Goal: Communication & Community: Participate in discussion

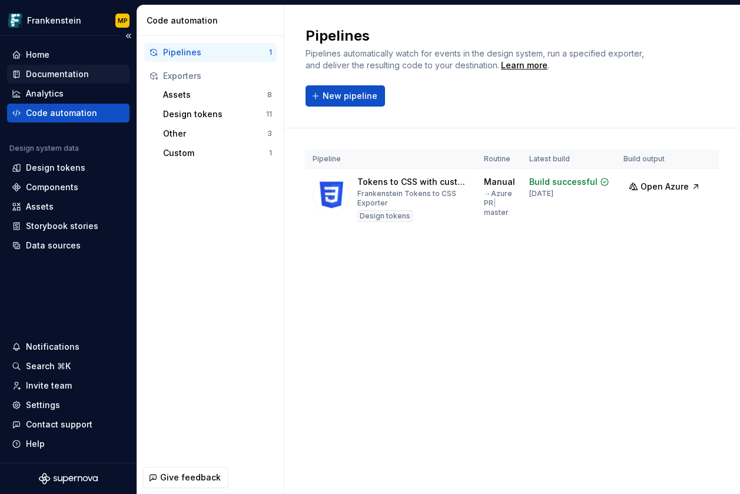
click at [75, 74] on div "Documentation" at bounding box center [57, 74] width 63 height 12
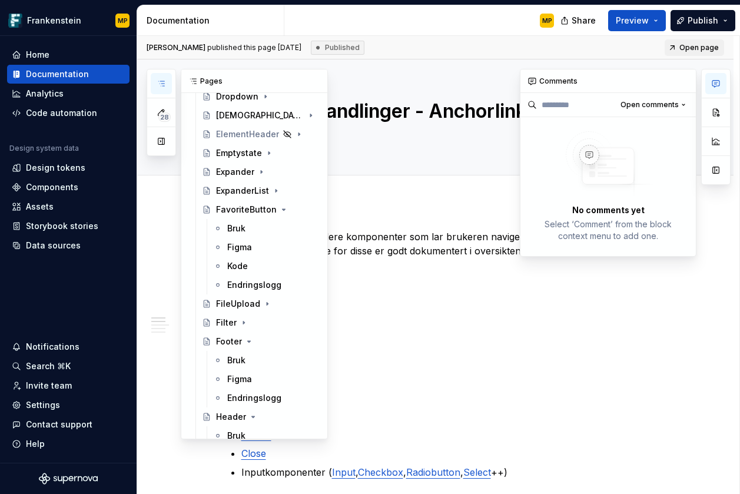
scroll to position [628, 0]
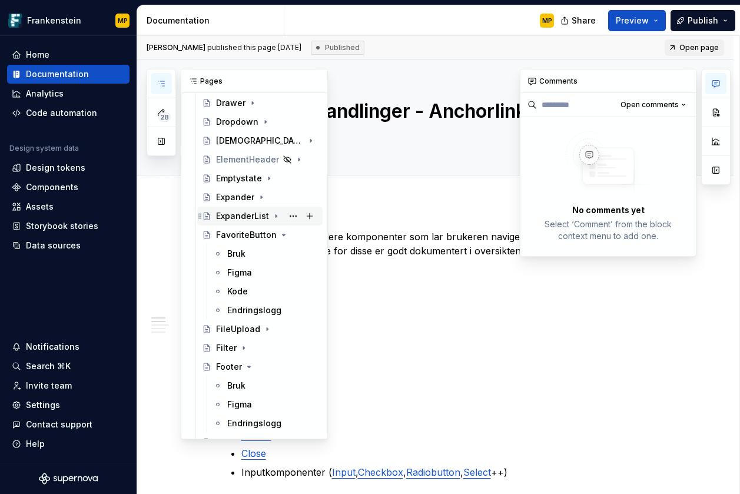
click at [259, 219] on div "ExpanderList" at bounding box center [242, 216] width 53 height 12
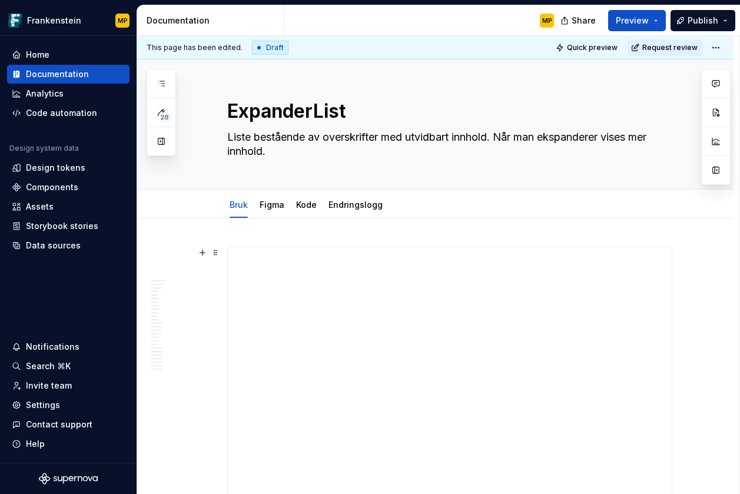
type textarea "*"
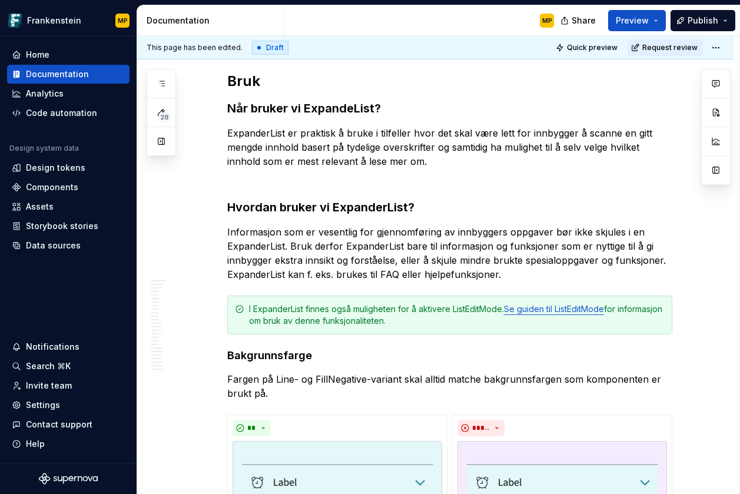
scroll to position [441, 0]
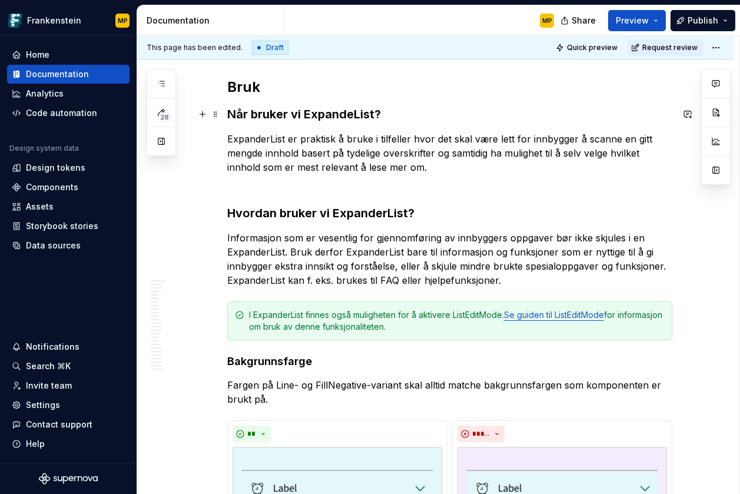
click at [355, 114] on h3 "Når bruker vi ExpandeList?" at bounding box center [449, 114] width 445 height 16
click at [664, 45] on span "Request review" at bounding box center [669, 47] width 55 height 9
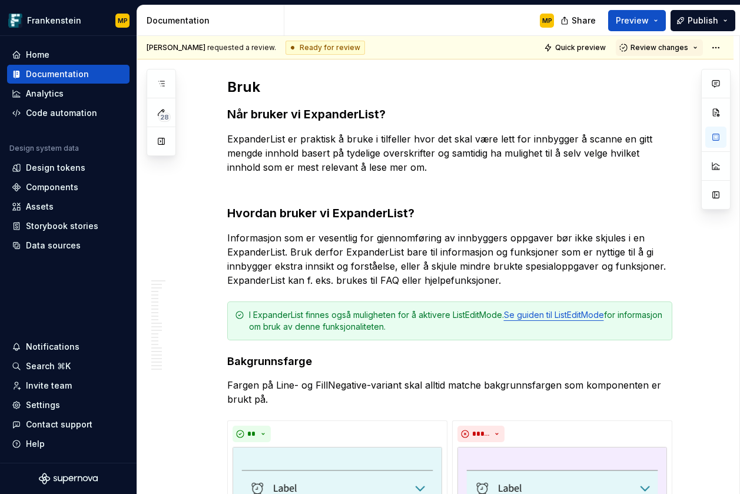
click at [664, 45] on span "Review changes" at bounding box center [659, 47] width 58 height 9
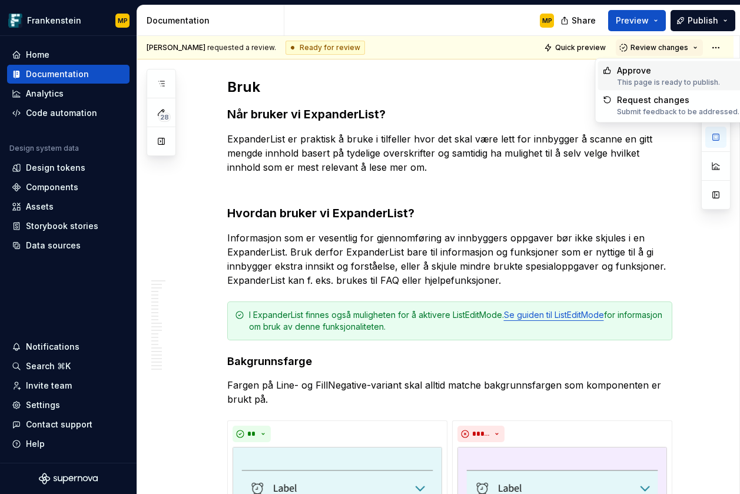
click at [658, 70] on div "Approve" at bounding box center [668, 71] width 103 height 12
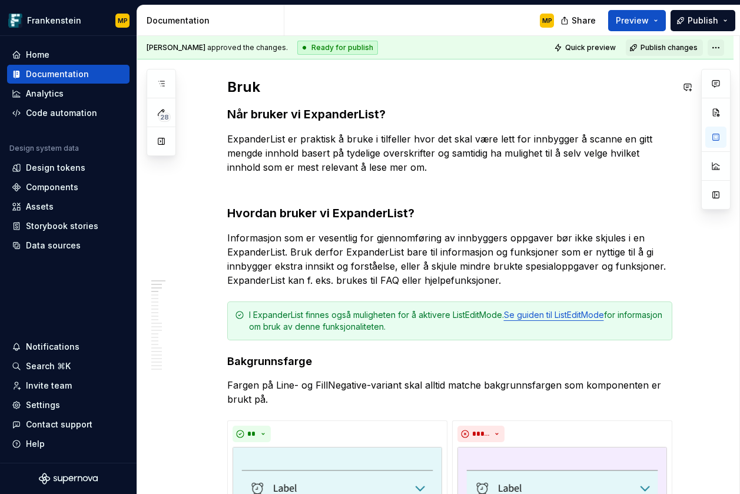
click at [719, 44] on html "Frankenstein MP Home Documentation Analytics Code automation Design system data…" at bounding box center [370, 247] width 740 height 494
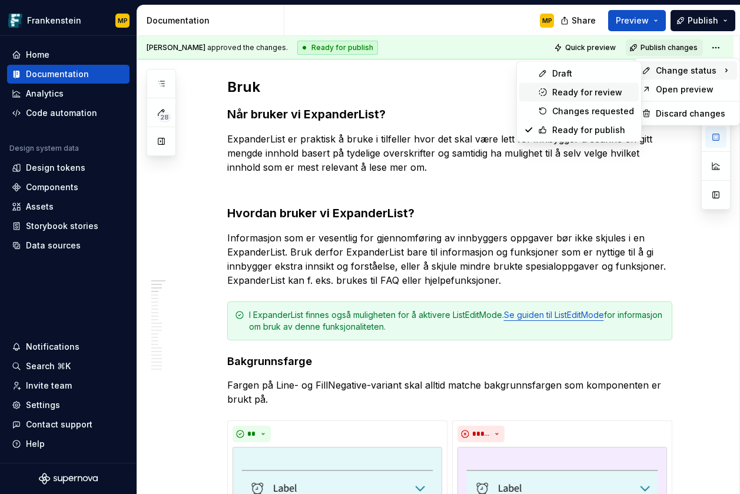
click at [580, 91] on div "Ready for review" at bounding box center [593, 93] width 82 height 12
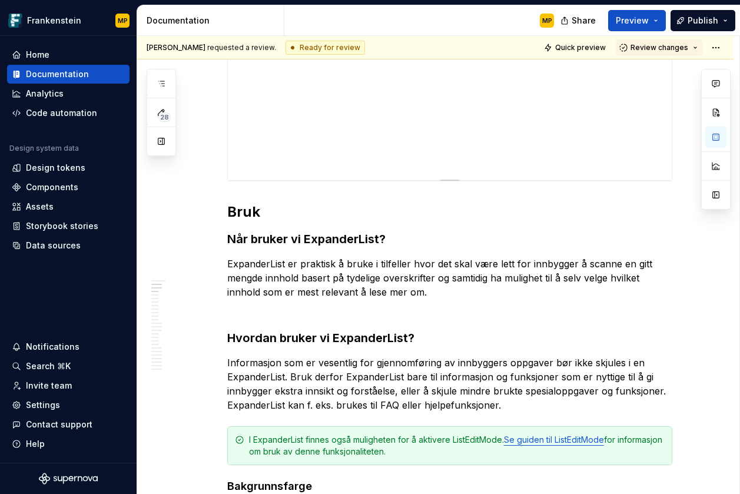
scroll to position [94, 0]
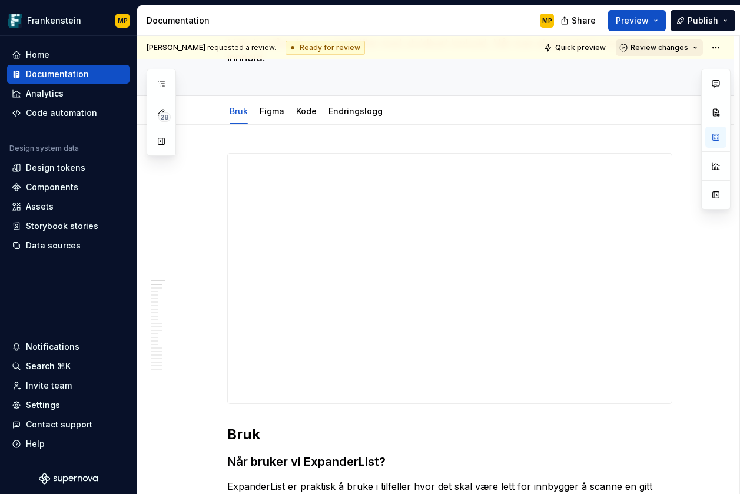
click at [686, 49] on span "Review changes" at bounding box center [659, 47] width 58 height 9
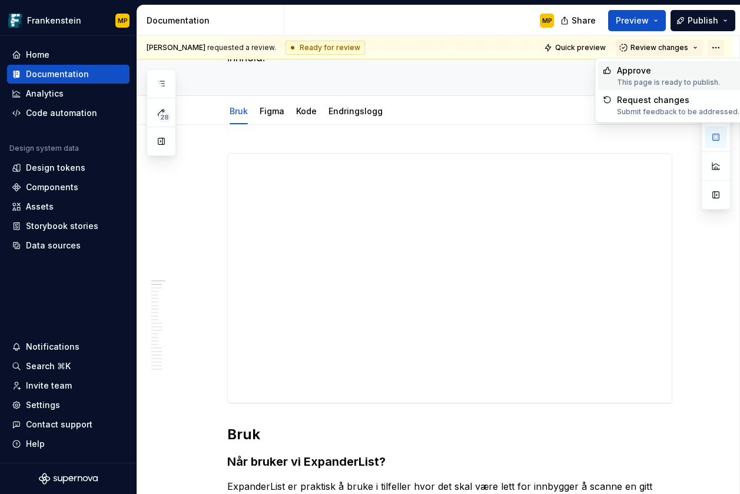
click at [719, 44] on html "Frankenstein MP Home Documentation Analytics Code automation Design system data…" at bounding box center [370, 247] width 740 height 494
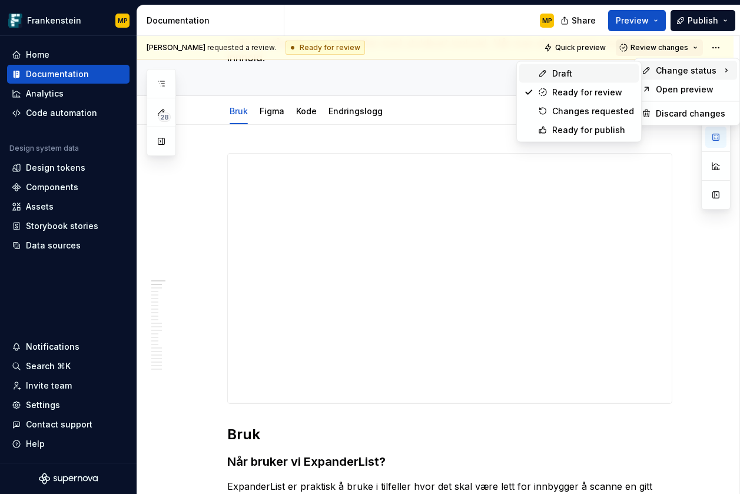
click at [599, 74] on div "Draft" at bounding box center [593, 74] width 82 height 12
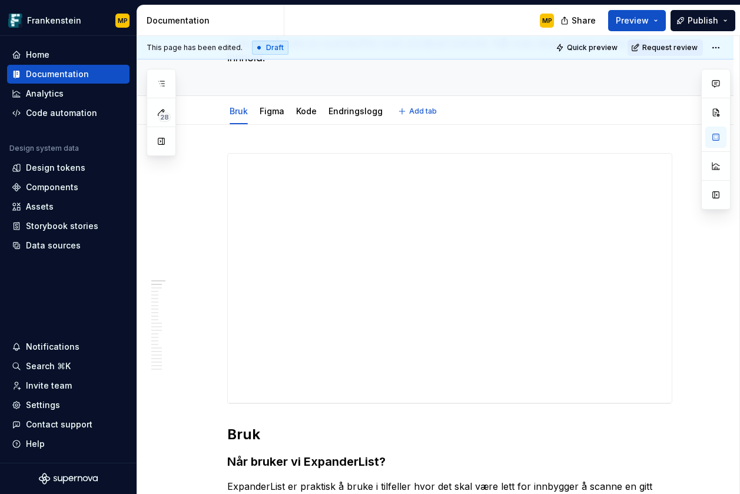
scroll to position [0, 0]
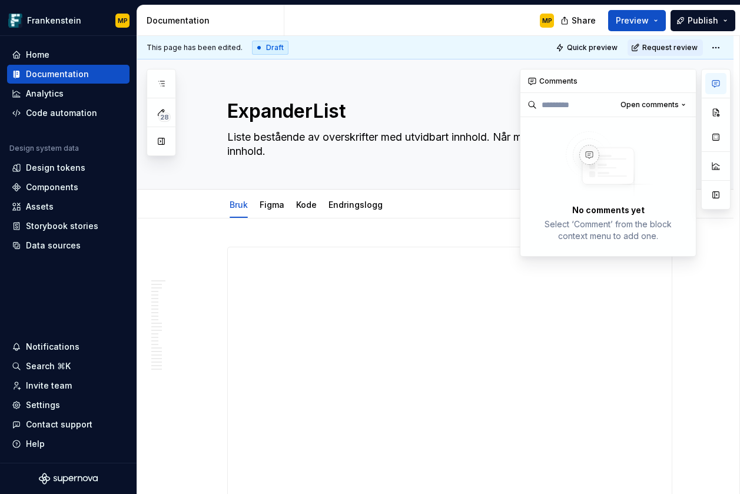
click at [717, 82] on icon "button" at bounding box center [715, 84] width 7 height 6
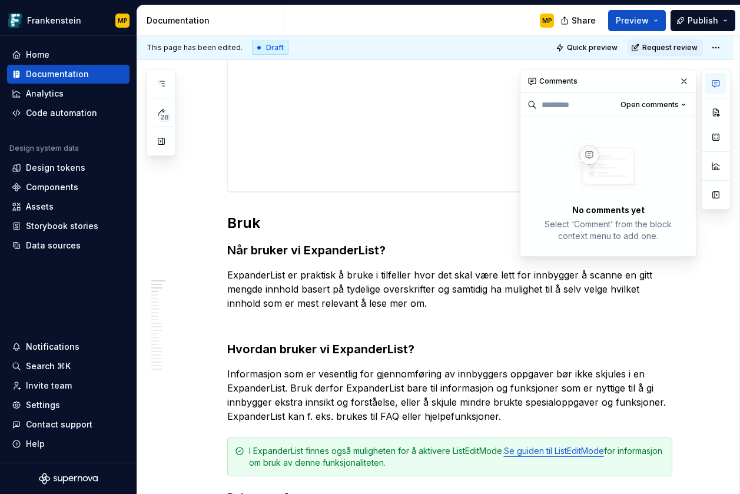
scroll to position [307, 0]
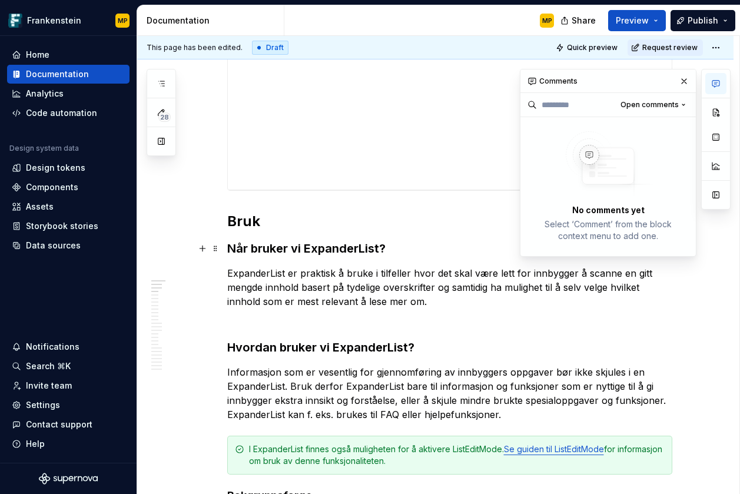
click at [396, 249] on h3 "Når bruker vi ExpanderList?" at bounding box center [449, 248] width 445 height 16
click at [684, 83] on button "button" at bounding box center [684, 81] width 16 height 16
type textarea "*"
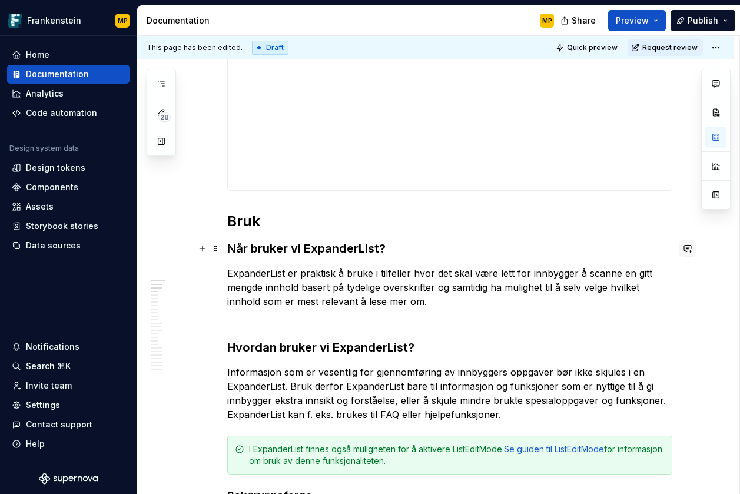
click at [691, 244] on button "button" at bounding box center [687, 248] width 16 height 16
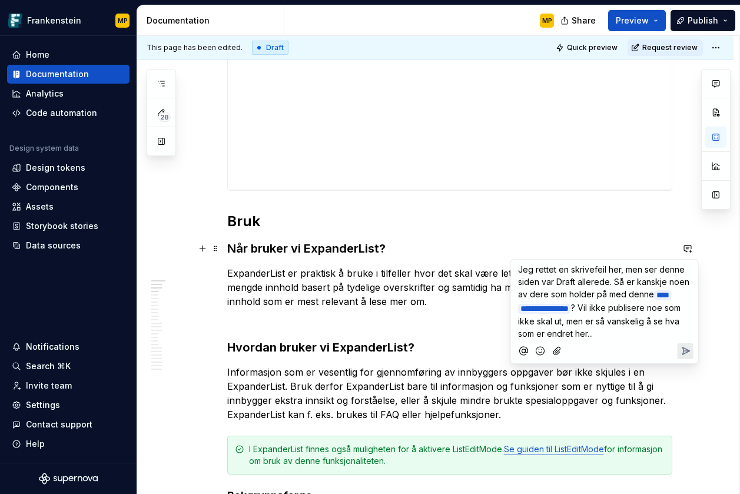
click at [683, 351] on icon "Send" at bounding box center [685, 350] width 7 height 7
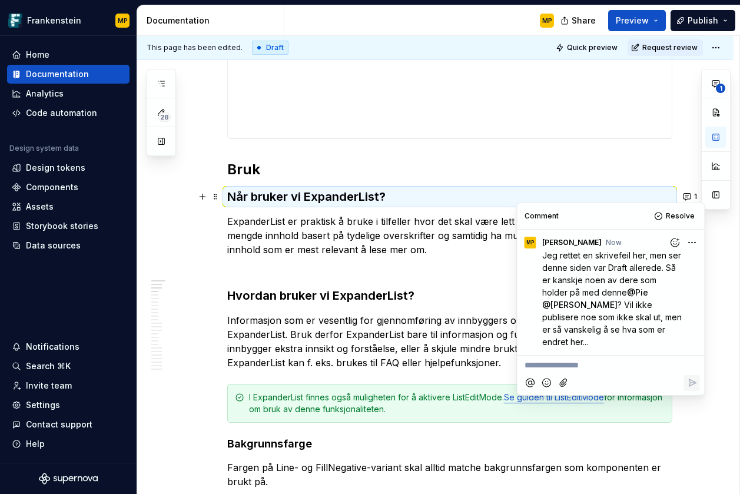
scroll to position [365, 0]
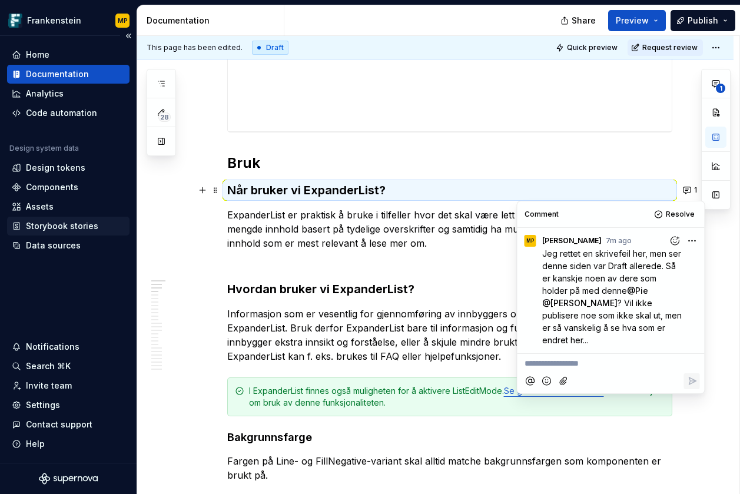
type textarea "*"
